Goal: Check status

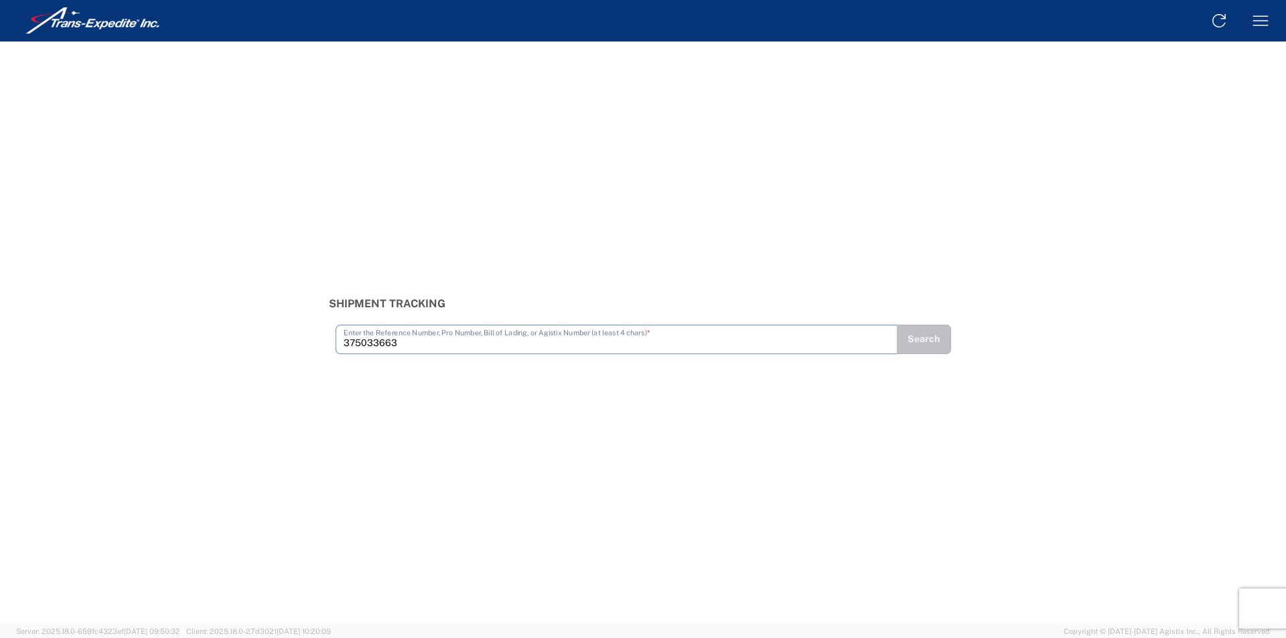
type input "375033663"
type input "375033913"
type input "375034014"
type input "375034027"
type input "375034163"
